Goal: Task Accomplishment & Management: Manage account settings

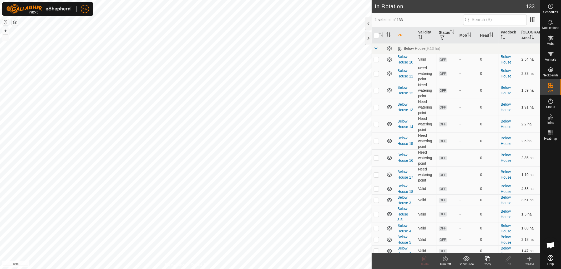
click at [487, 257] on icon at bounding box center [487, 258] width 5 height 5
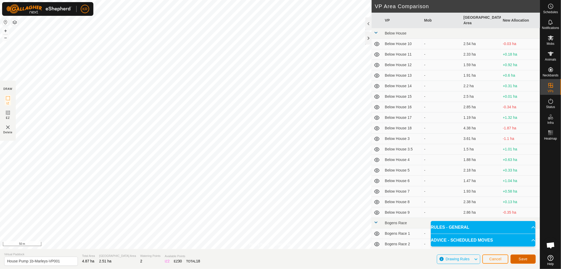
click at [525, 256] on button "Save" at bounding box center [523, 258] width 25 height 9
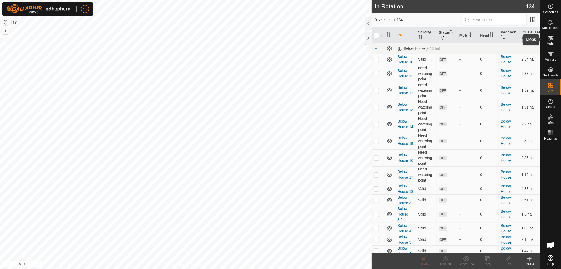
click at [550, 39] on icon at bounding box center [551, 38] width 6 height 5
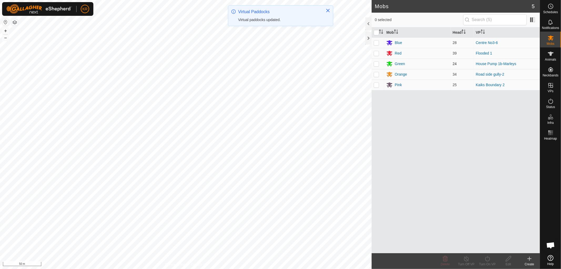
click at [377, 63] on p-checkbox at bounding box center [376, 64] width 5 height 4
checkbox input "true"
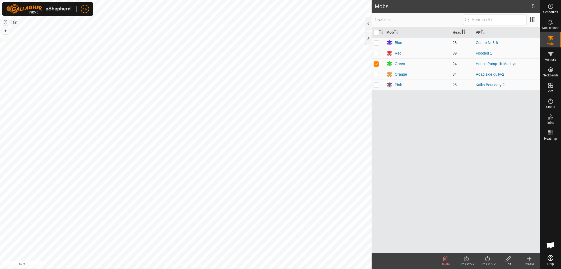
click at [485, 259] on icon at bounding box center [488, 258] width 7 height 6
click at [489, 246] on link "Now" at bounding box center [503, 247] width 52 height 11
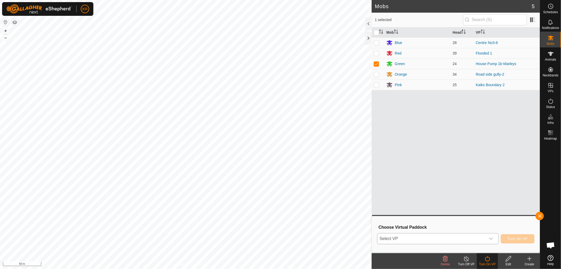
click at [492, 239] on icon "dropdown trigger" at bounding box center [491, 238] width 4 height 4
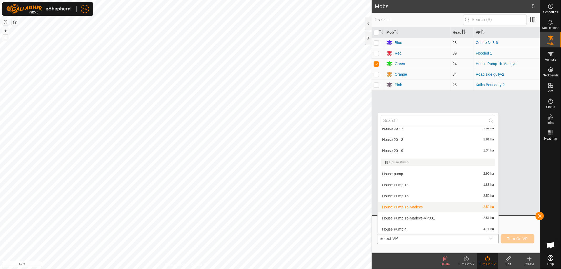
scroll to position [898, 0]
click at [428, 214] on li "House Pump 1b-[PERSON_NAME]-VP001 2.51 ha" at bounding box center [438, 217] width 121 height 11
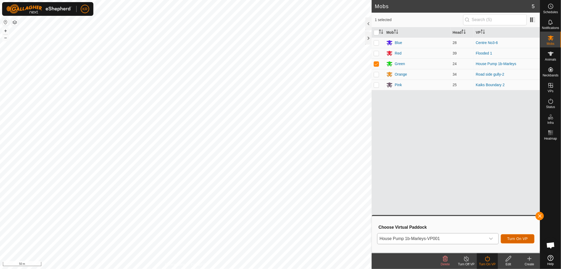
click at [519, 238] on span "Turn On VP" at bounding box center [518, 238] width 21 height 4
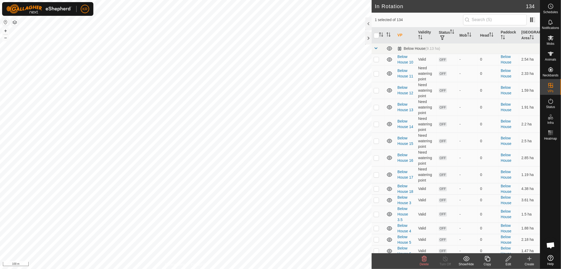
checkbox input "false"
checkbox input "true"
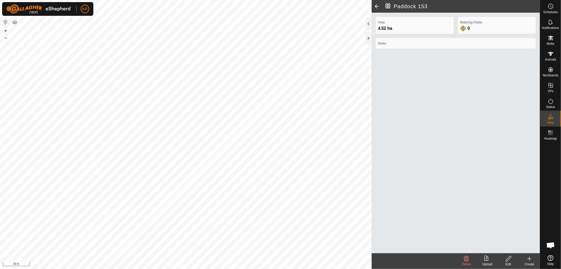
click at [510, 258] on icon at bounding box center [508, 258] width 5 height 5
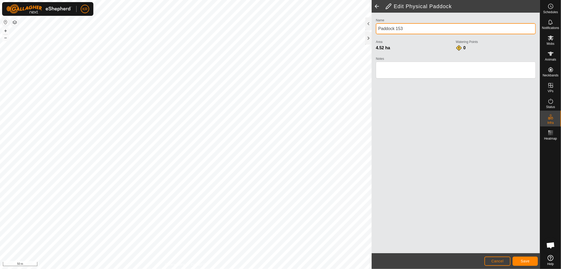
click at [408, 28] on input "Paddock 153" at bounding box center [456, 28] width 160 height 11
type input "P"
type input "Dairy 1"
click at [527, 260] on span "Save" at bounding box center [525, 261] width 9 height 4
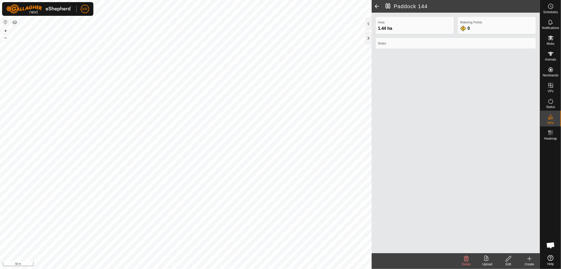
click at [467, 257] on icon at bounding box center [466, 258] width 5 height 5
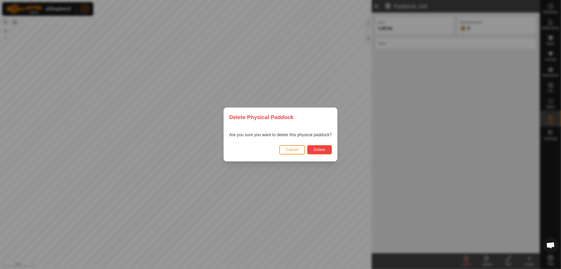
click at [327, 146] on button "Delete" at bounding box center [319, 149] width 24 height 9
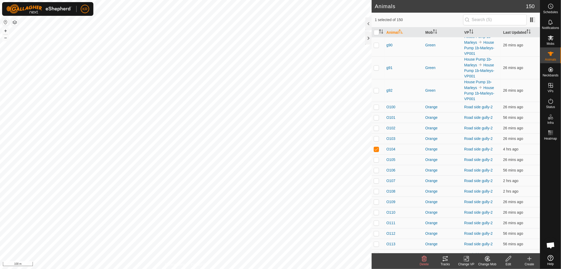
scroll to position [773, 0]
click at [377, 152] on p-checkbox at bounding box center [376, 149] width 5 height 4
checkbox input "false"
click at [554, 43] on span "Mobs" at bounding box center [551, 43] width 8 height 3
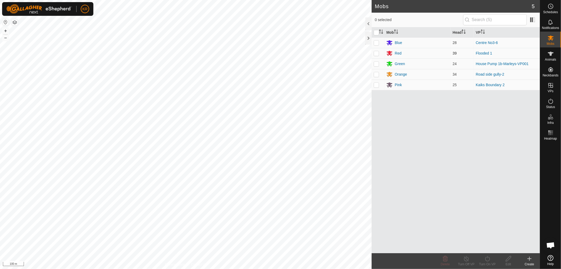
click at [379, 53] on p-checkbox at bounding box center [376, 53] width 5 height 4
checkbox input "true"
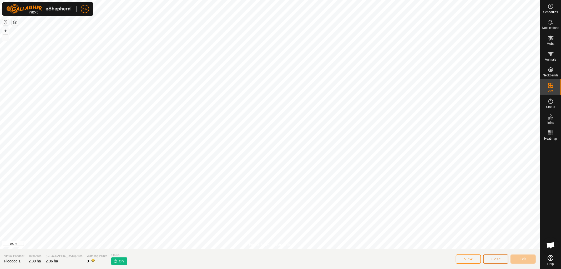
click at [494, 257] on span "Close" at bounding box center [496, 259] width 10 height 4
